Goal: Task Accomplishment & Management: Manage account settings

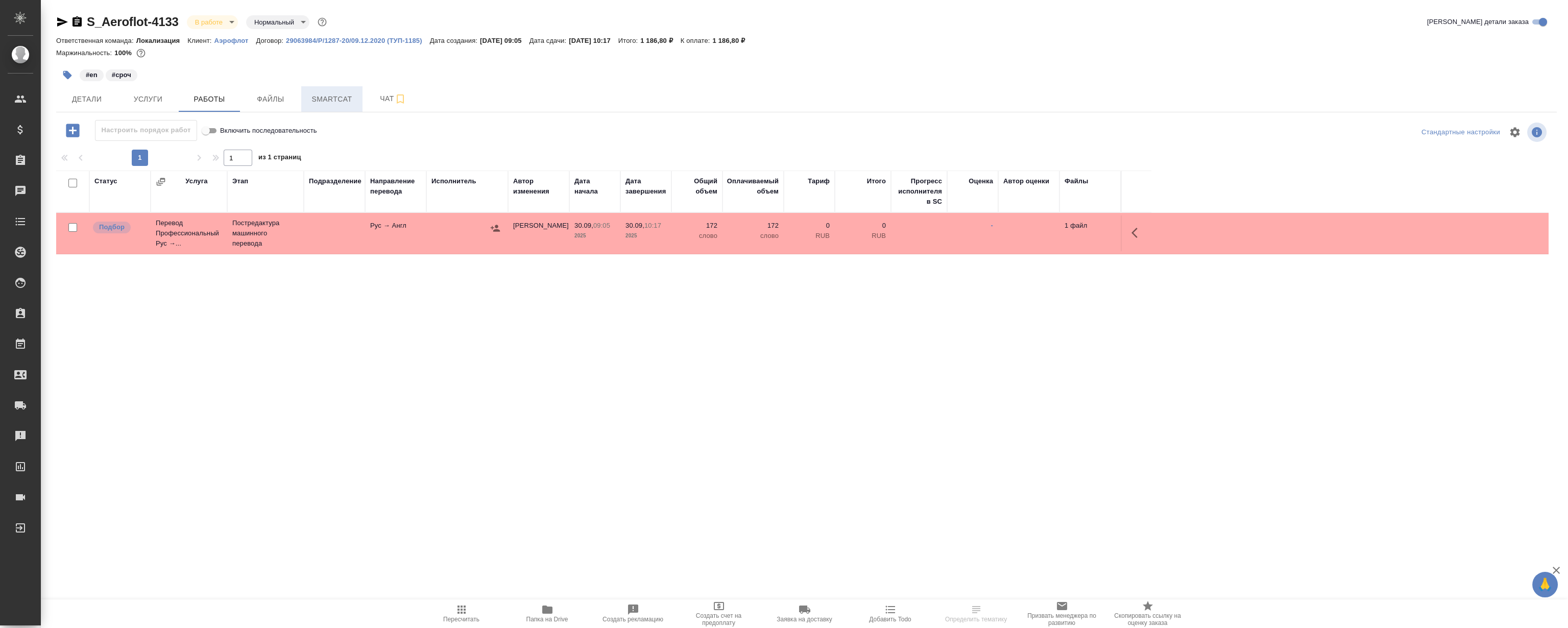
click at [338, 88] on button "Smartcat" at bounding box center [332, 99] width 61 height 25
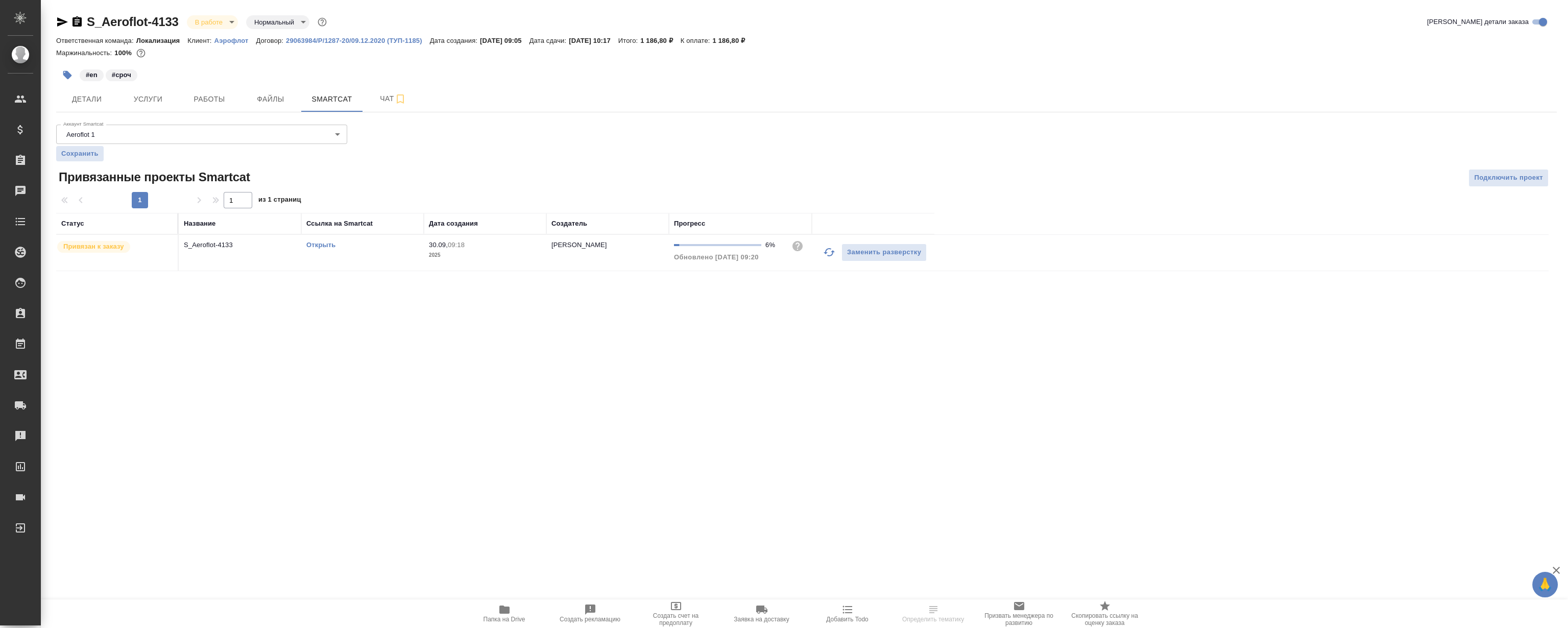
click at [319, 244] on link "Открыть" at bounding box center [321, 245] width 29 height 8
click at [328, 242] on link "Открыть" at bounding box center [321, 245] width 29 height 8
click at [206, 96] on span "Работы" at bounding box center [209, 99] width 49 height 13
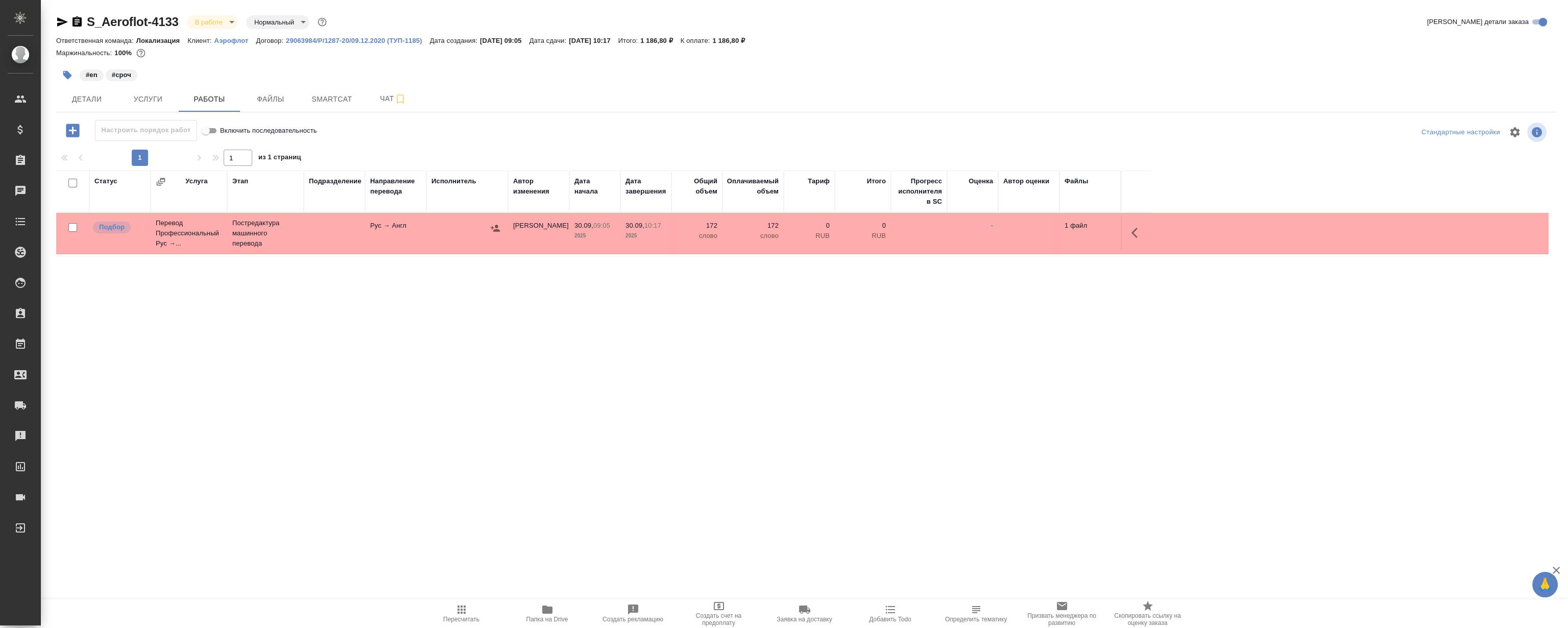
click at [1132, 229] on icon "button" at bounding box center [1138, 232] width 12 height 12
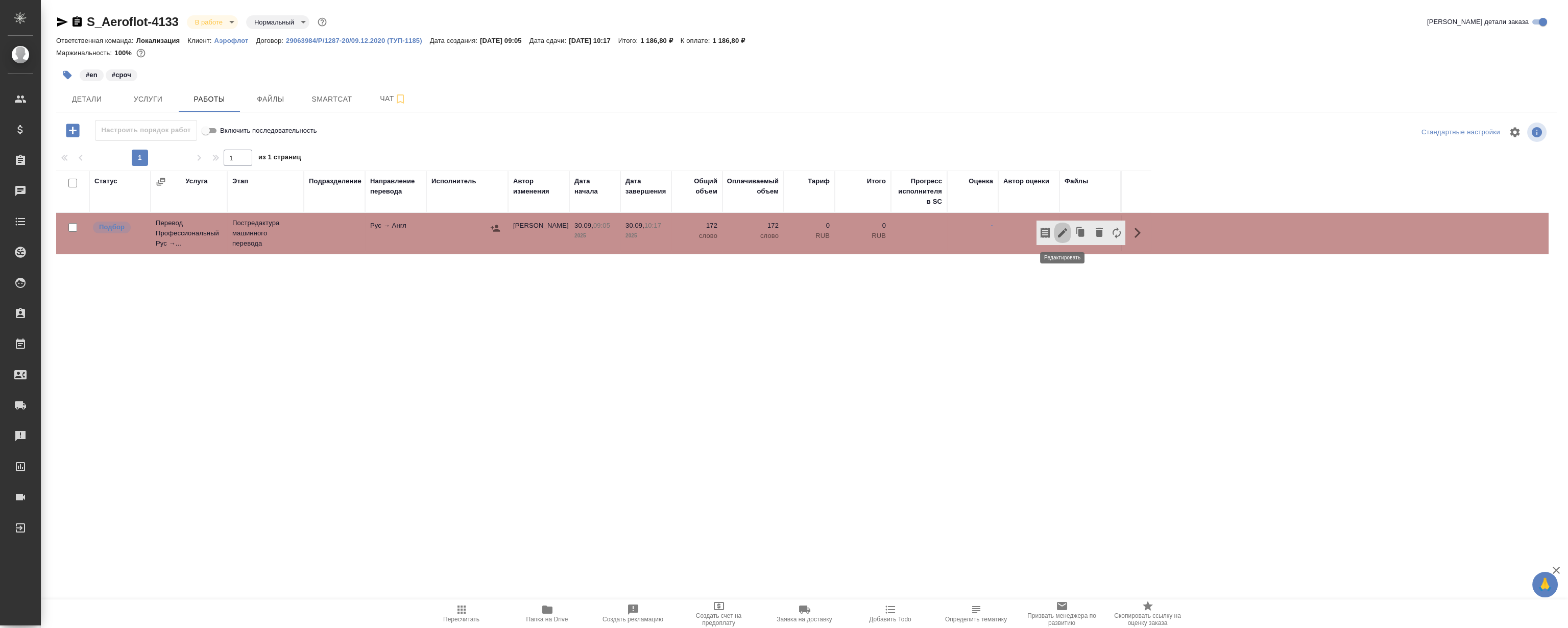
click at [1058, 235] on icon "button" at bounding box center [1063, 233] width 9 height 9
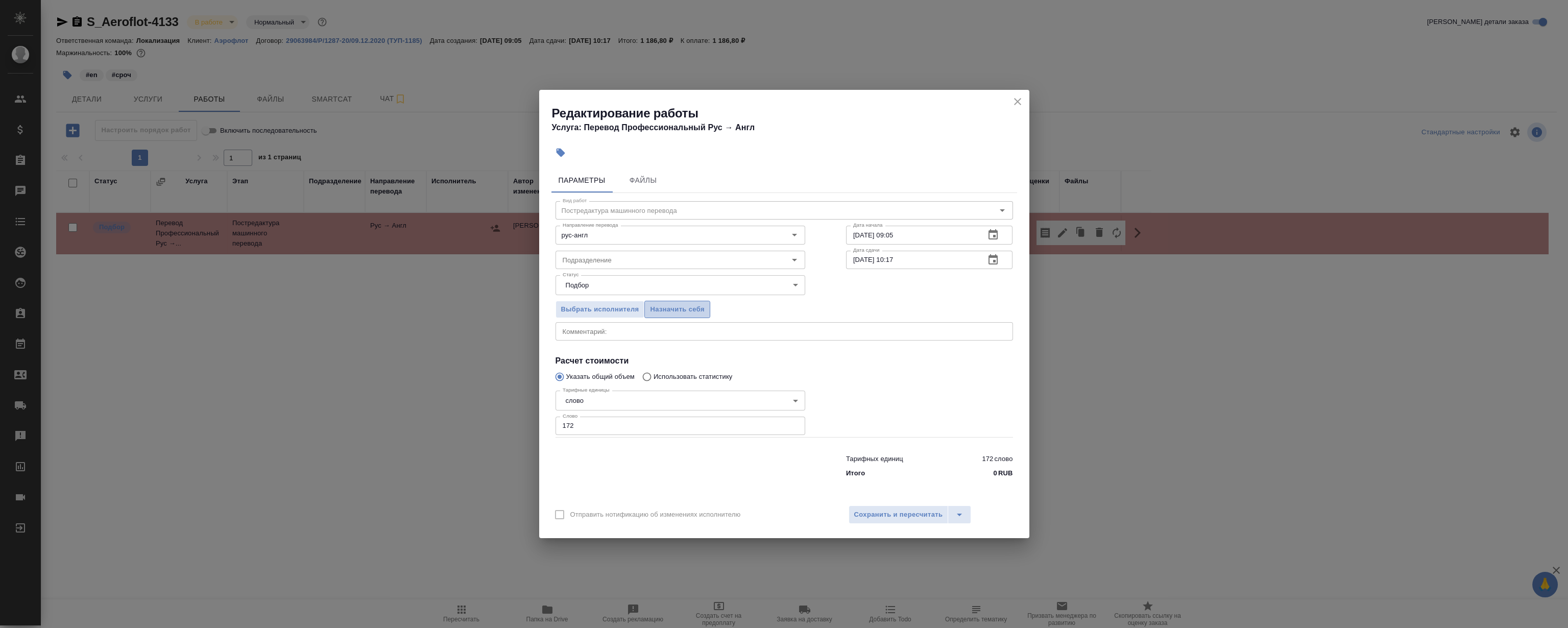
click at [667, 309] on span "Назначить себя" at bounding box center [677, 309] width 54 height 12
click at [1022, 98] on icon "close" at bounding box center [1017, 102] width 12 height 12
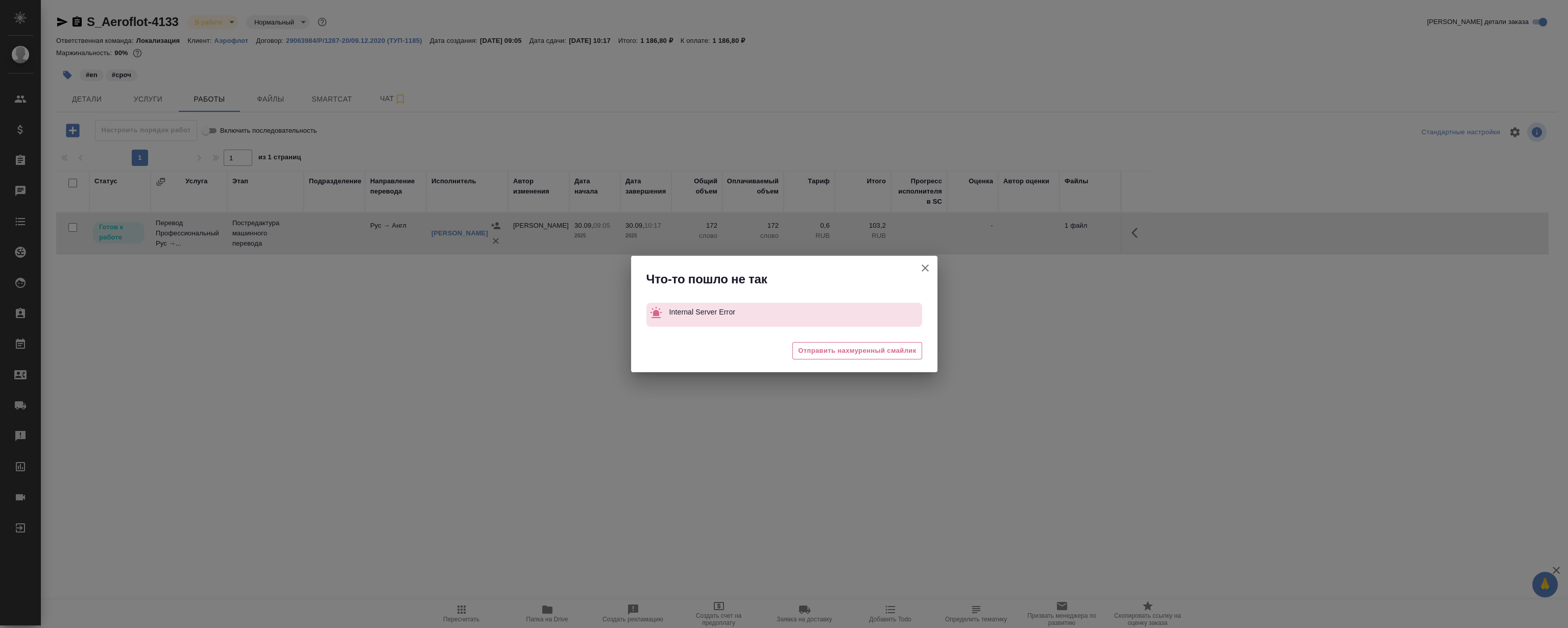
click at [916, 268] on button "Группировать работы по услугам" at bounding box center [925, 268] width 25 height 25
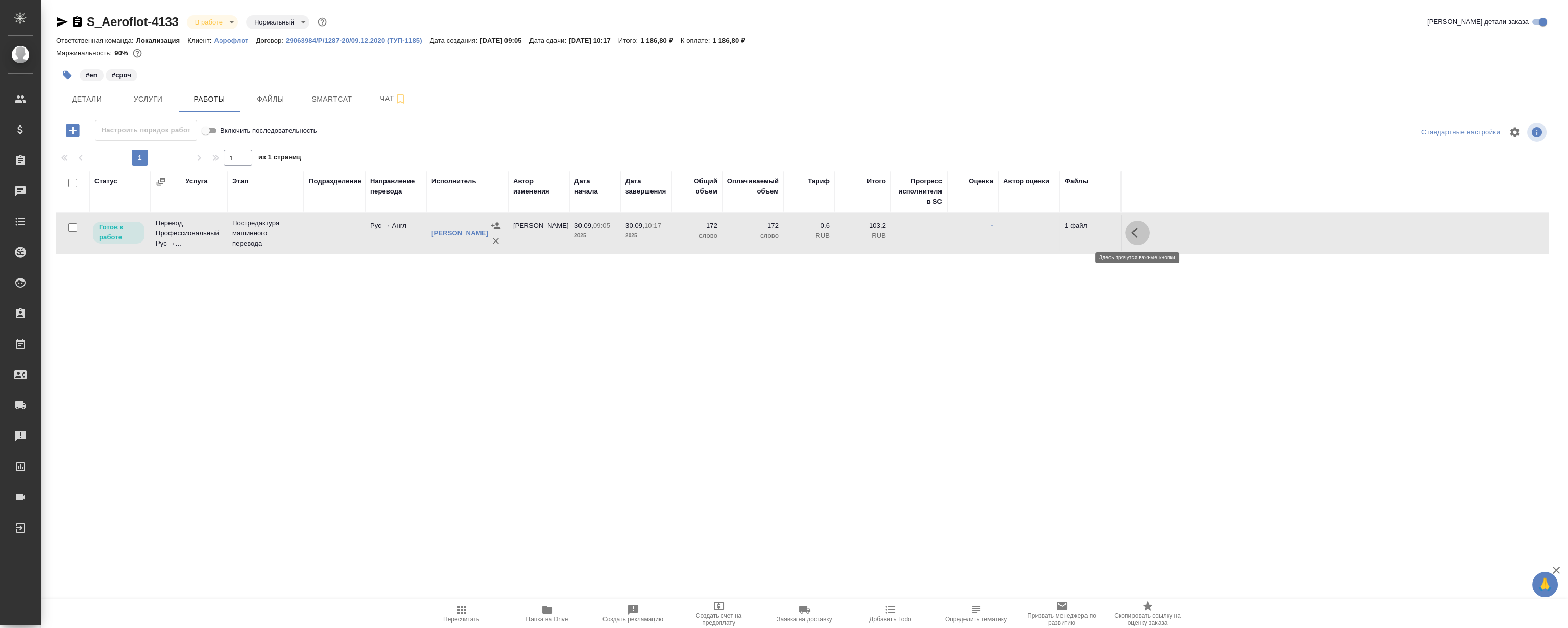
click at [1137, 234] on icon "button" at bounding box center [1138, 232] width 12 height 12
click at [1062, 232] on icon "button" at bounding box center [1063, 233] width 9 height 9
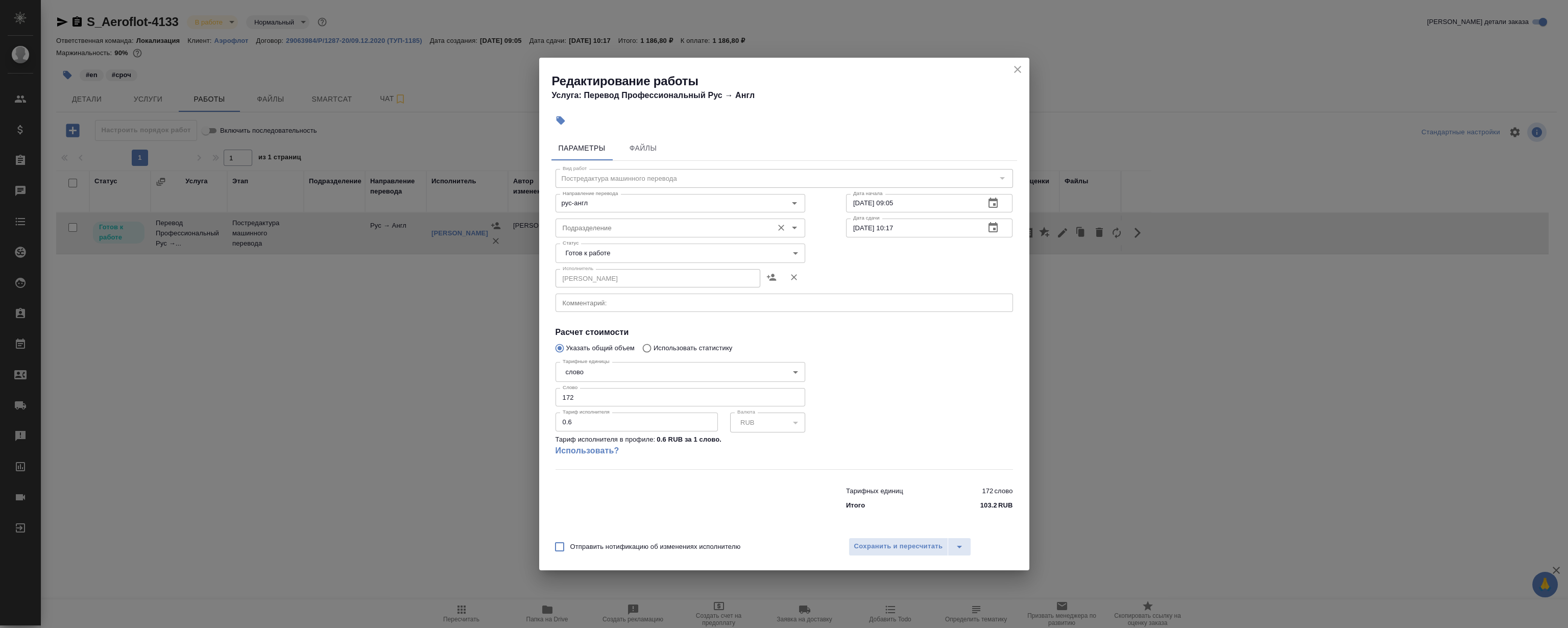
click at [590, 227] on input "Подразделение" at bounding box center [663, 228] width 209 height 12
click at [597, 246] on li "LocQA" at bounding box center [680, 251] width 250 height 19
type input "LocQA"
click at [578, 252] on body "🙏 .cls-1 fill:#fff; AWATERA [PERSON_NAME] Клиенты Спецификации Заказы 0 Чаты To…" at bounding box center [784, 314] width 1568 height 628
click at [595, 302] on li "Сдан" at bounding box center [680, 305] width 250 height 17
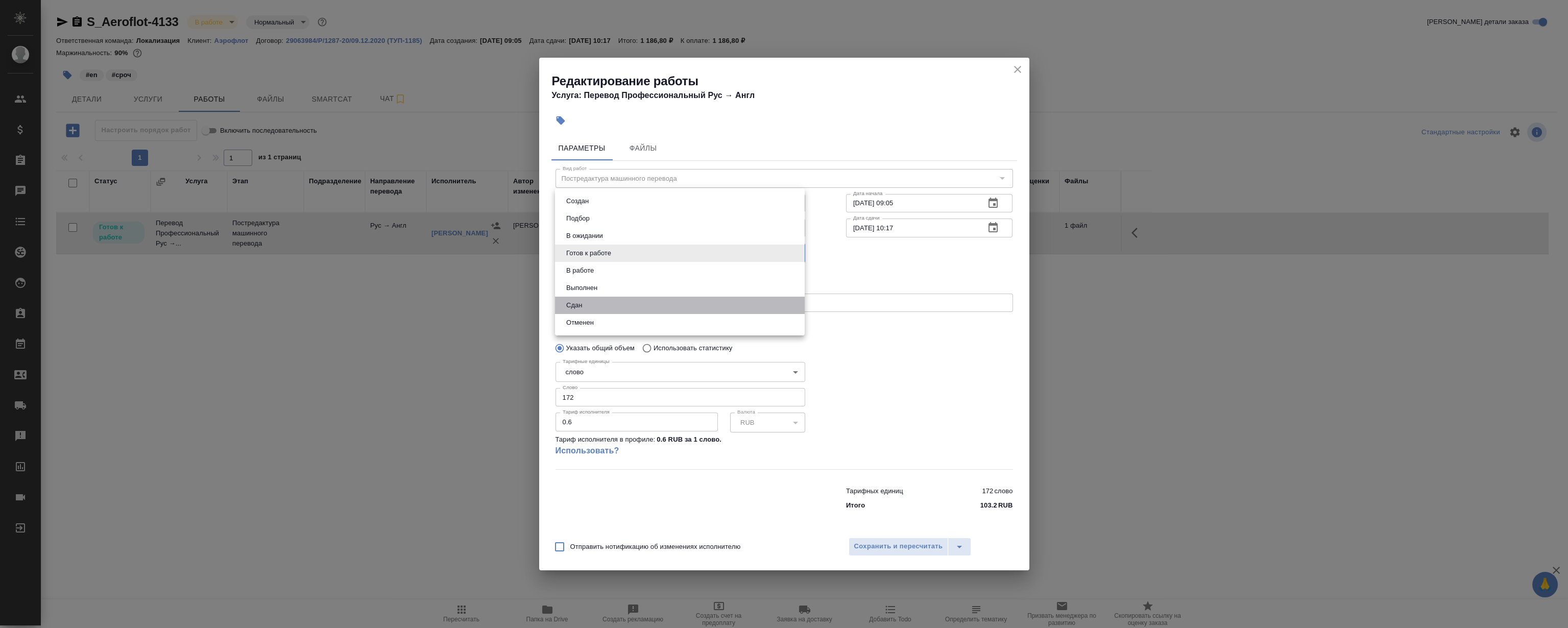
type input "closed"
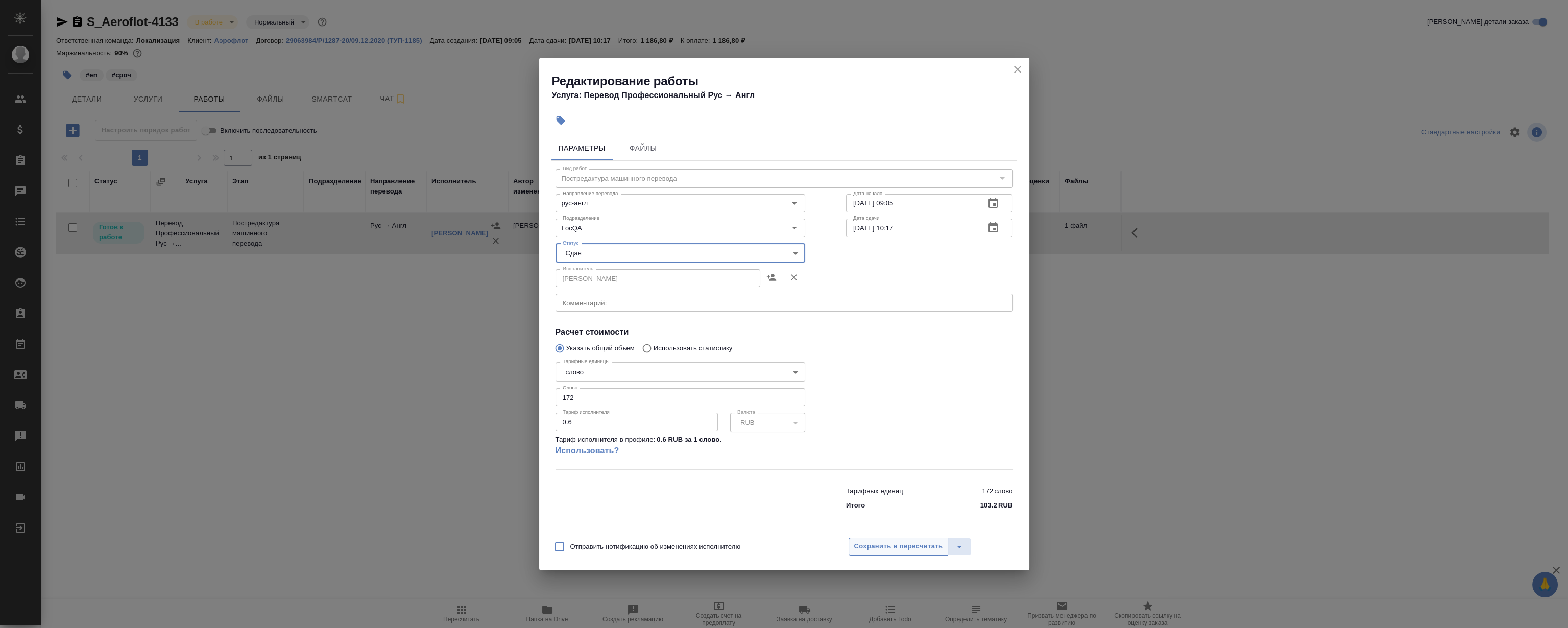
click at [901, 540] on span "Сохранить и пересчитать" at bounding box center [899, 546] width 89 height 12
